Goal: Information Seeking & Learning: Learn about a topic

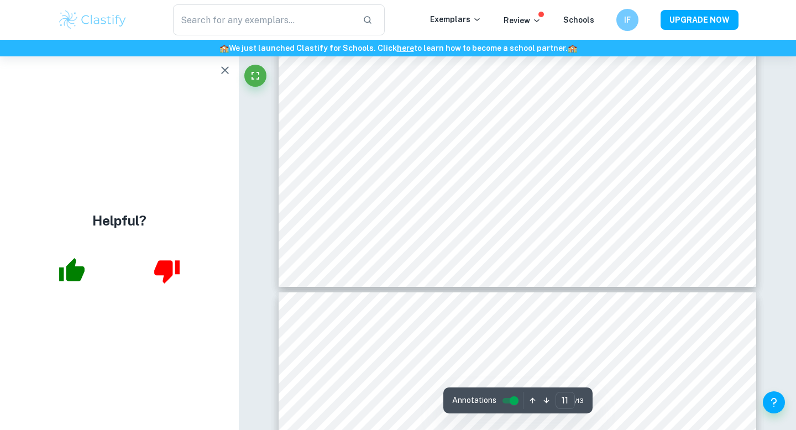
scroll to position [7293, 0]
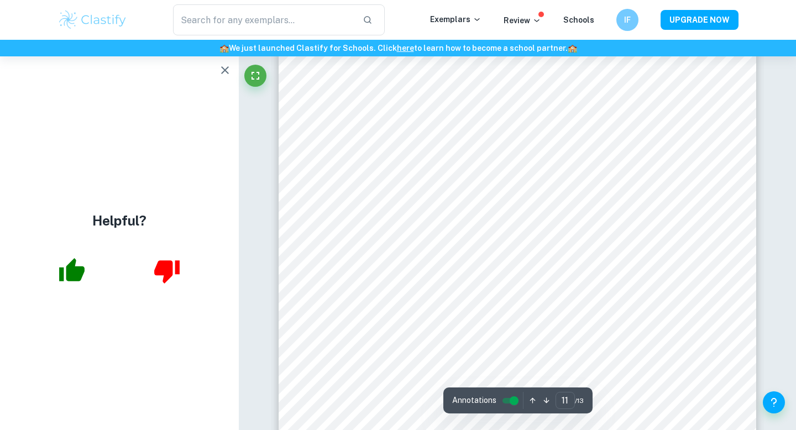
click at [221, 82] on div "Helpful?" at bounding box center [119, 243] width 239 height 374
click at [223, 71] on icon "button" at bounding box center [225, 70] width 8 height 8
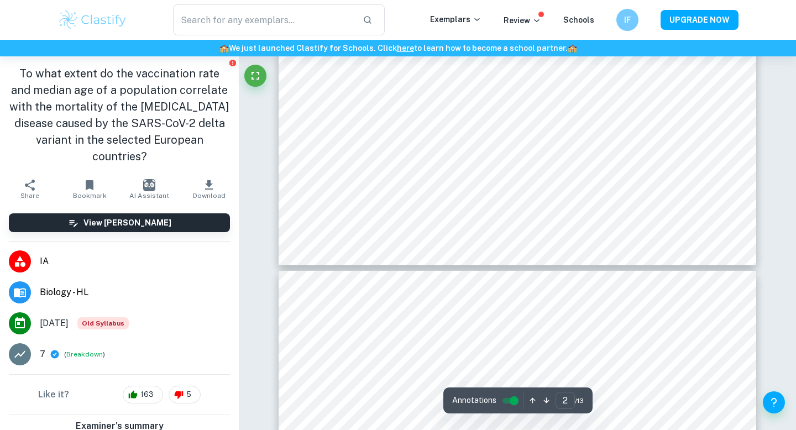
scroll to position [925, 0]
type input "1"
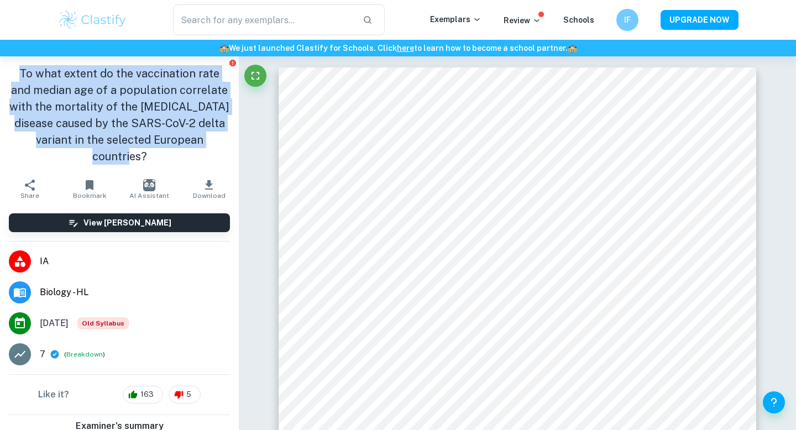
drag, startPoint x: 13, startPoint y: 74, endPoint x: 205, endPoint y: 138, distance: 202.0
click at [205, 138] on h1 "To what extent do the vaccination rate and median age of a population correlate…" at bounding box center [119, 115] width 221 height 100
copy h1 "To what extent do the vaccination rate and median age of a population correlate…"
